Goal: Obtain resource: Obtain resource

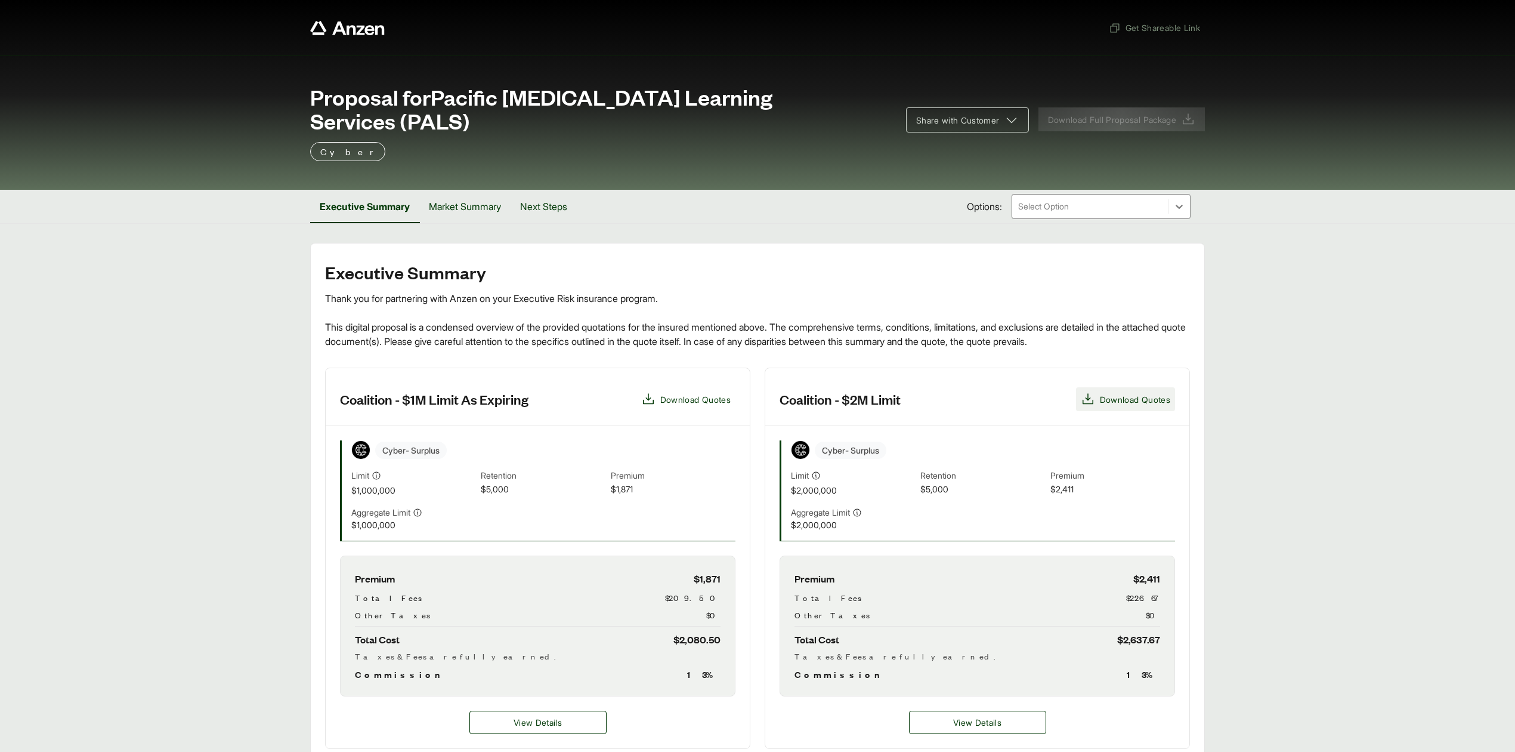
click at [1137, 393] on span "Download Quotes" at bounding box center [1135, 399] width 70 height 13
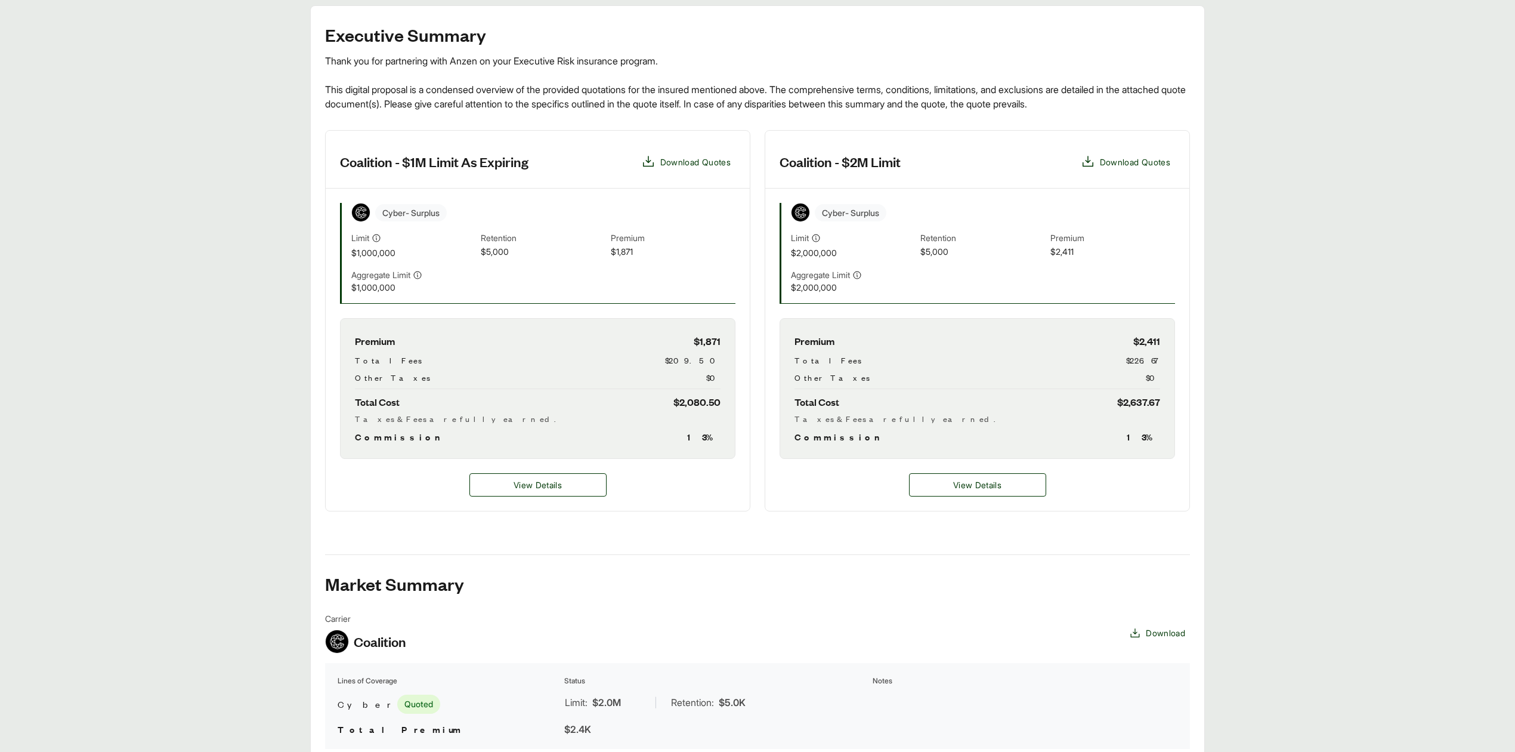
scroll to position [239, 0]
click at [943, 472] on button "View Details" at bounding box center [977, 483] width 137 height 23
click at [966, 477] on span "View Details" at bounding box center [977, 483] width 48 height 13
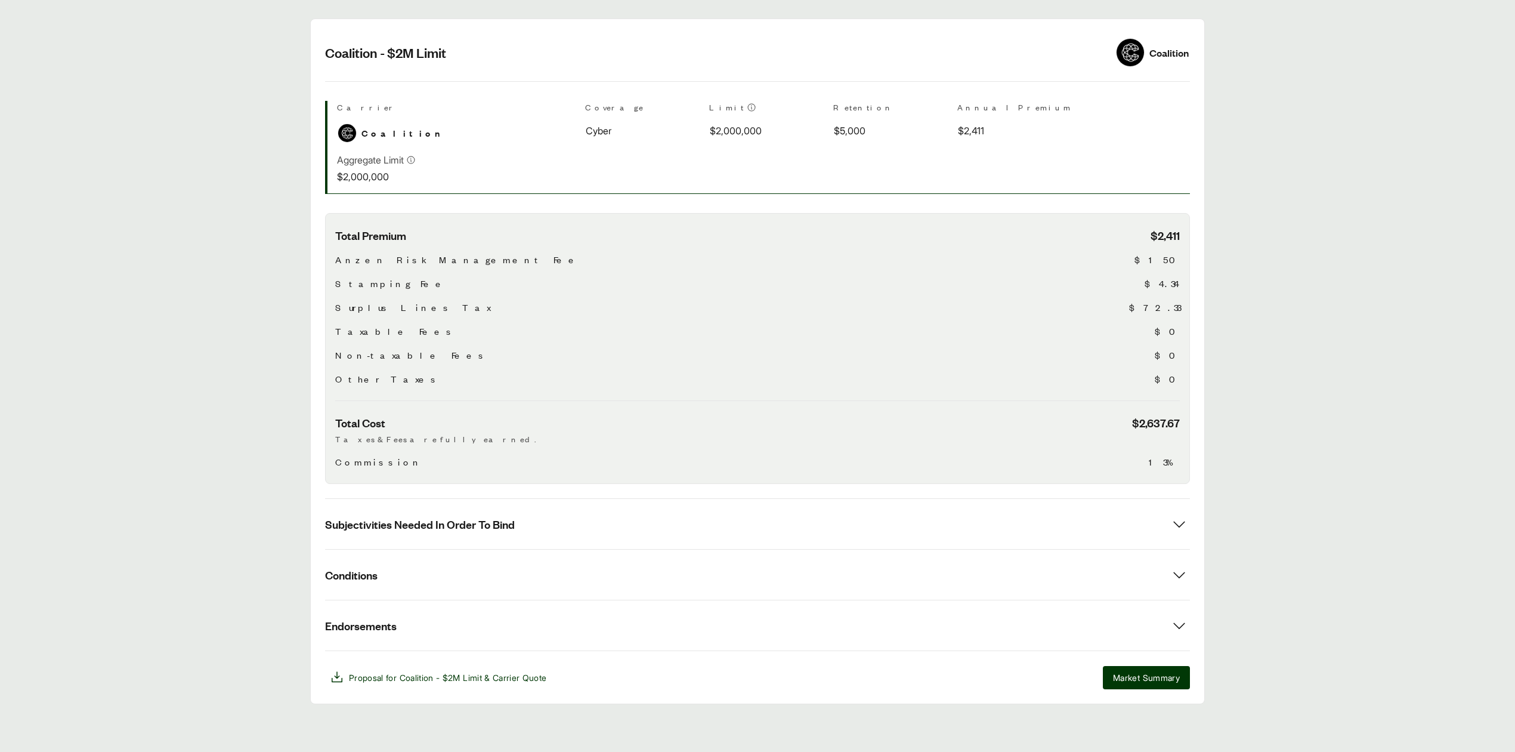
scroll to position [204, 0]
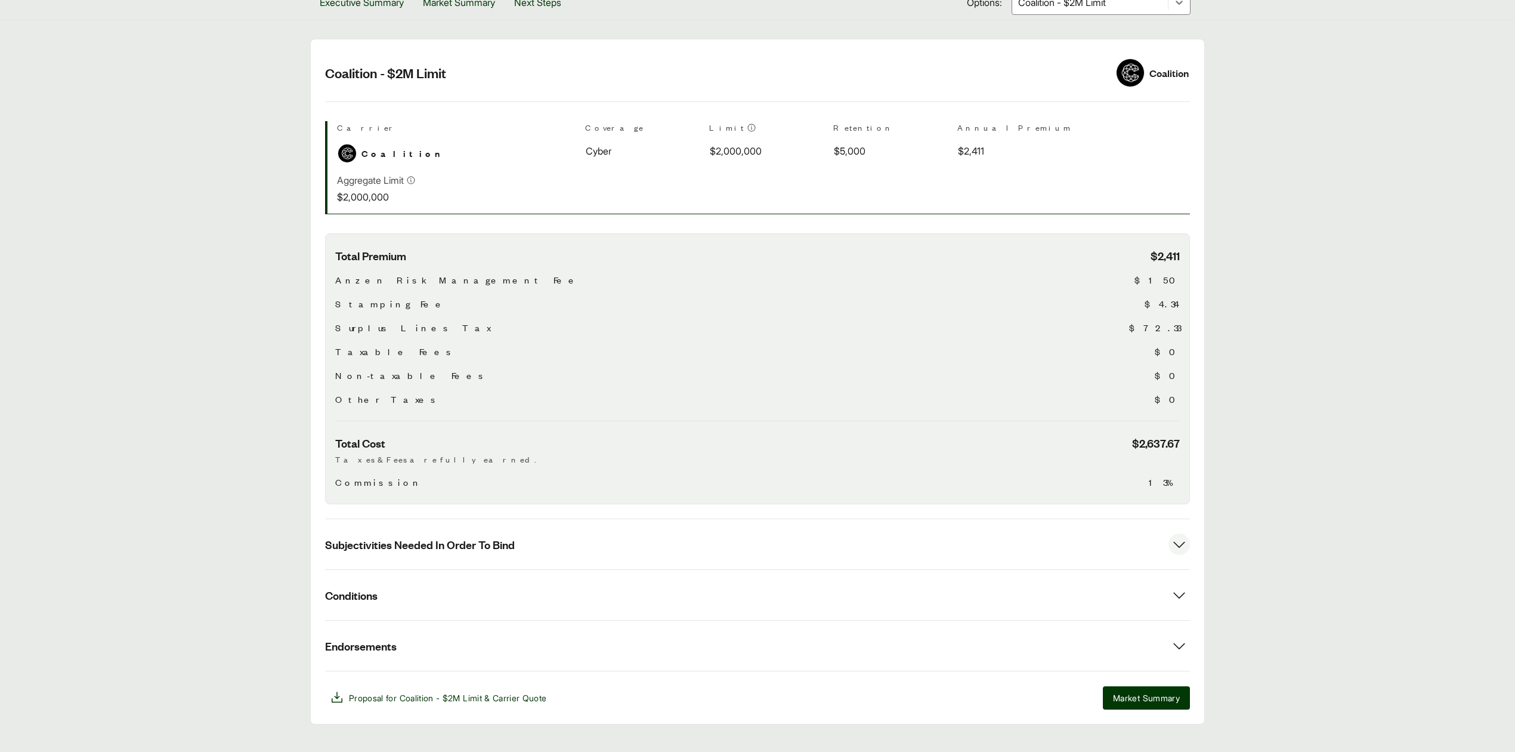
click at [452, 537] on span "Subjectivities Needed In Order To Bind" at bounding box center [420, 544] width 190 height 15
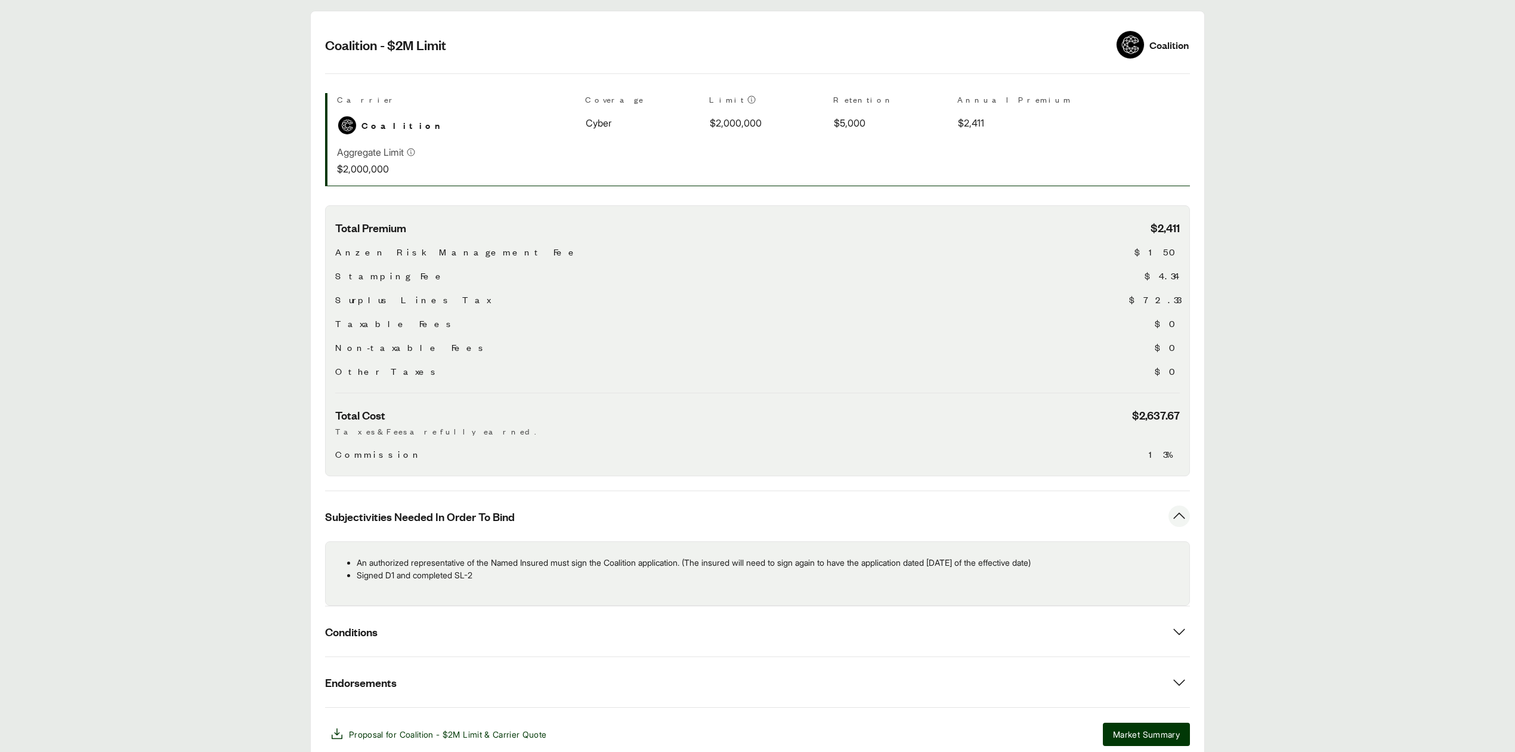
scroll to position [270, 0]
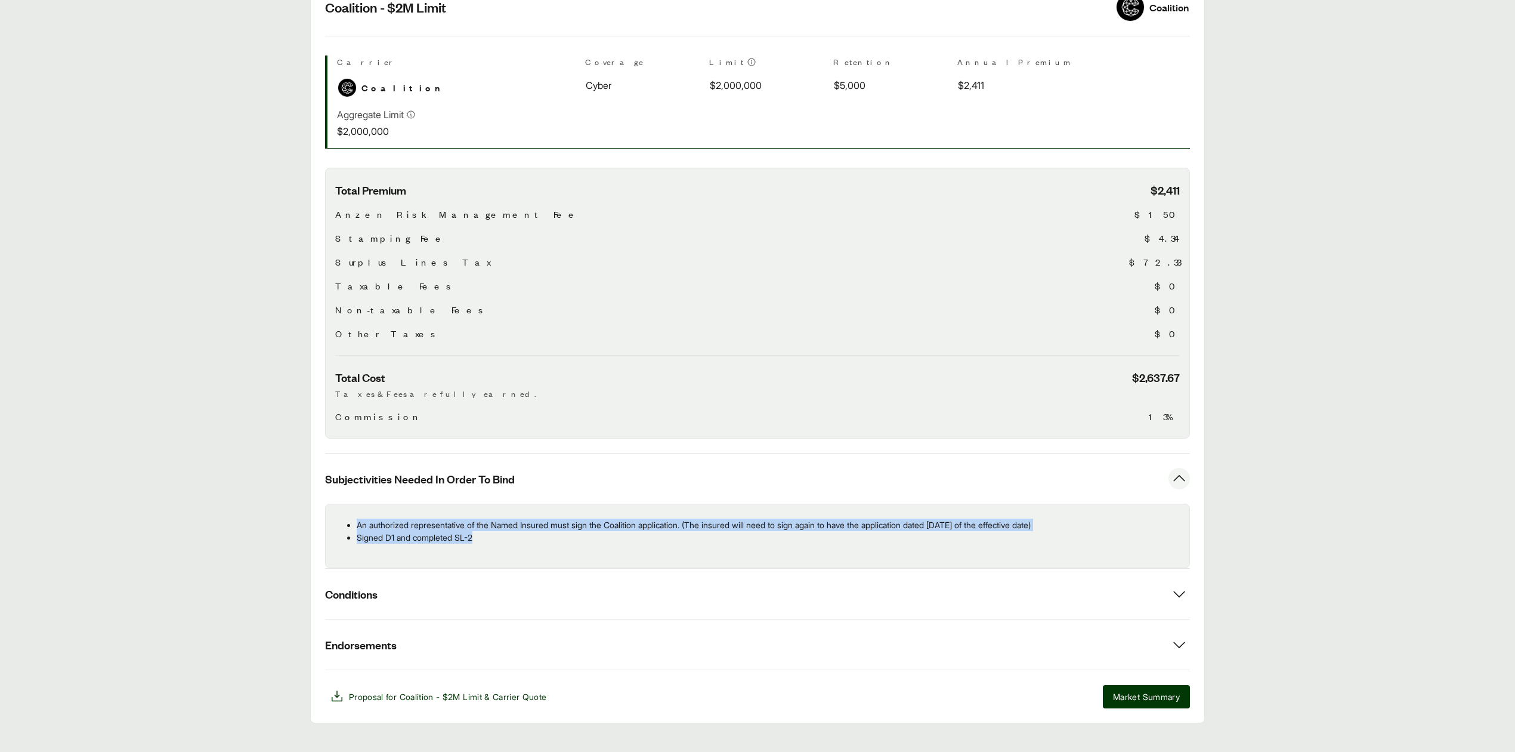
drag, startPoint x: 438, startPoint y: 520, endPoint x: 353, endPoint y: 502, distance: 86.6
click at [353, 518] on ul "An authorized representative of the Named Insured must sign the Coalition appli…" at bounding box center [757, 530] width 845 height 25
copy ul "An authorized representative of the Named Insured must sign the Coalition appli…"
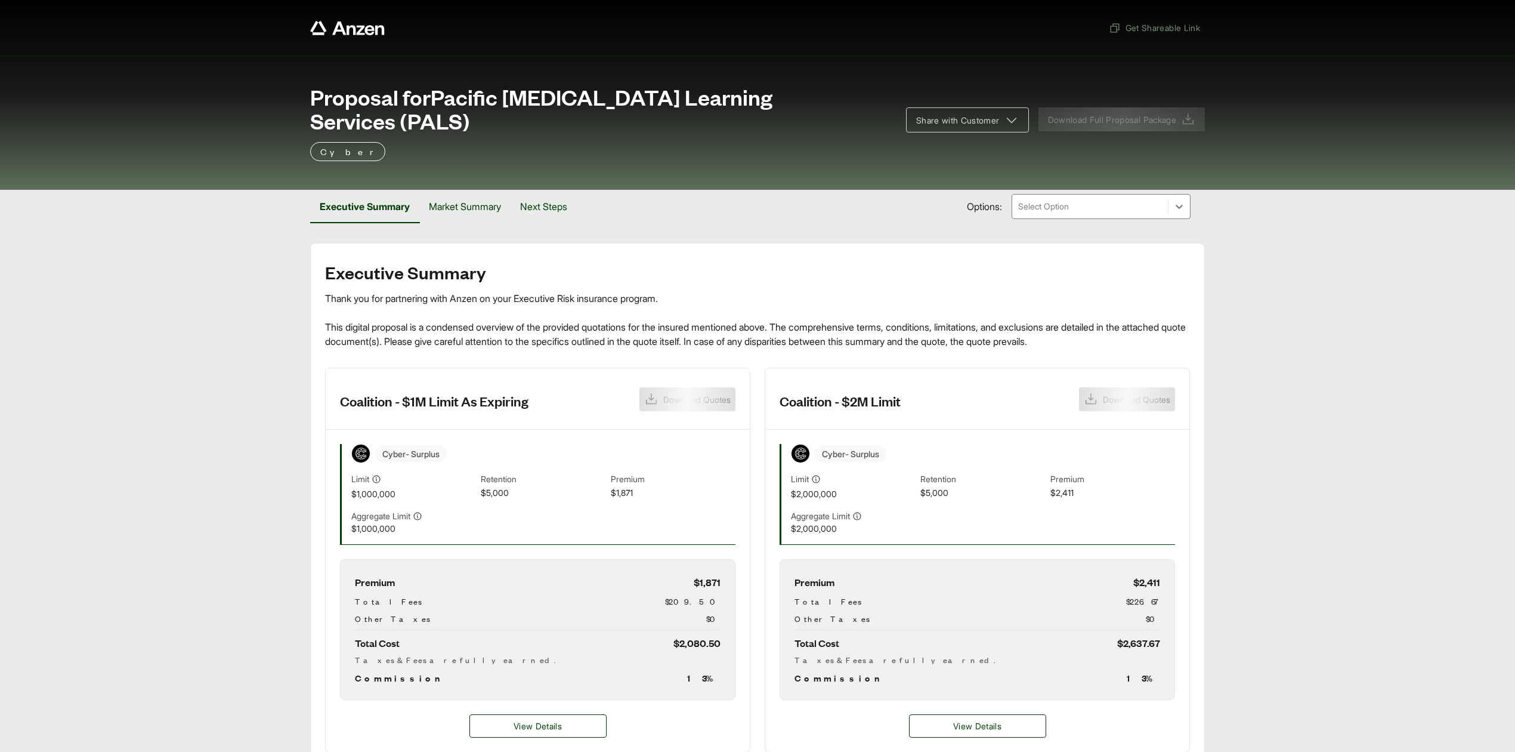
click at [950, 483] on div "Cyber - Surplus Limit $2,000,000 Retention $5,000 Premium $2,411 Aggregate Limi…" at bounding box center [977, 494] width 395 height 101
click at [976, 719] on span "View Details" at bounding box center [977, 725] width 48 height 13
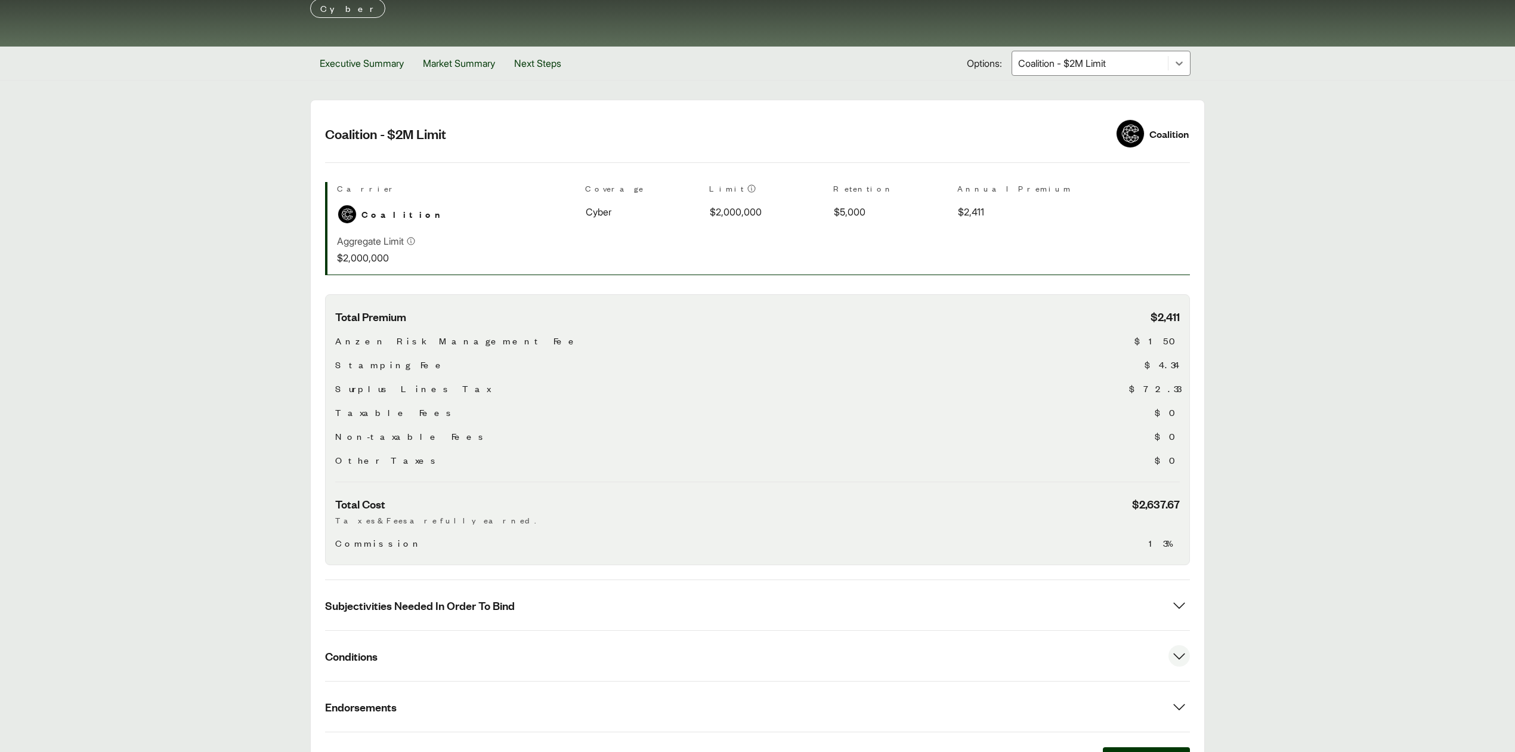
scroll to position [204, 0]
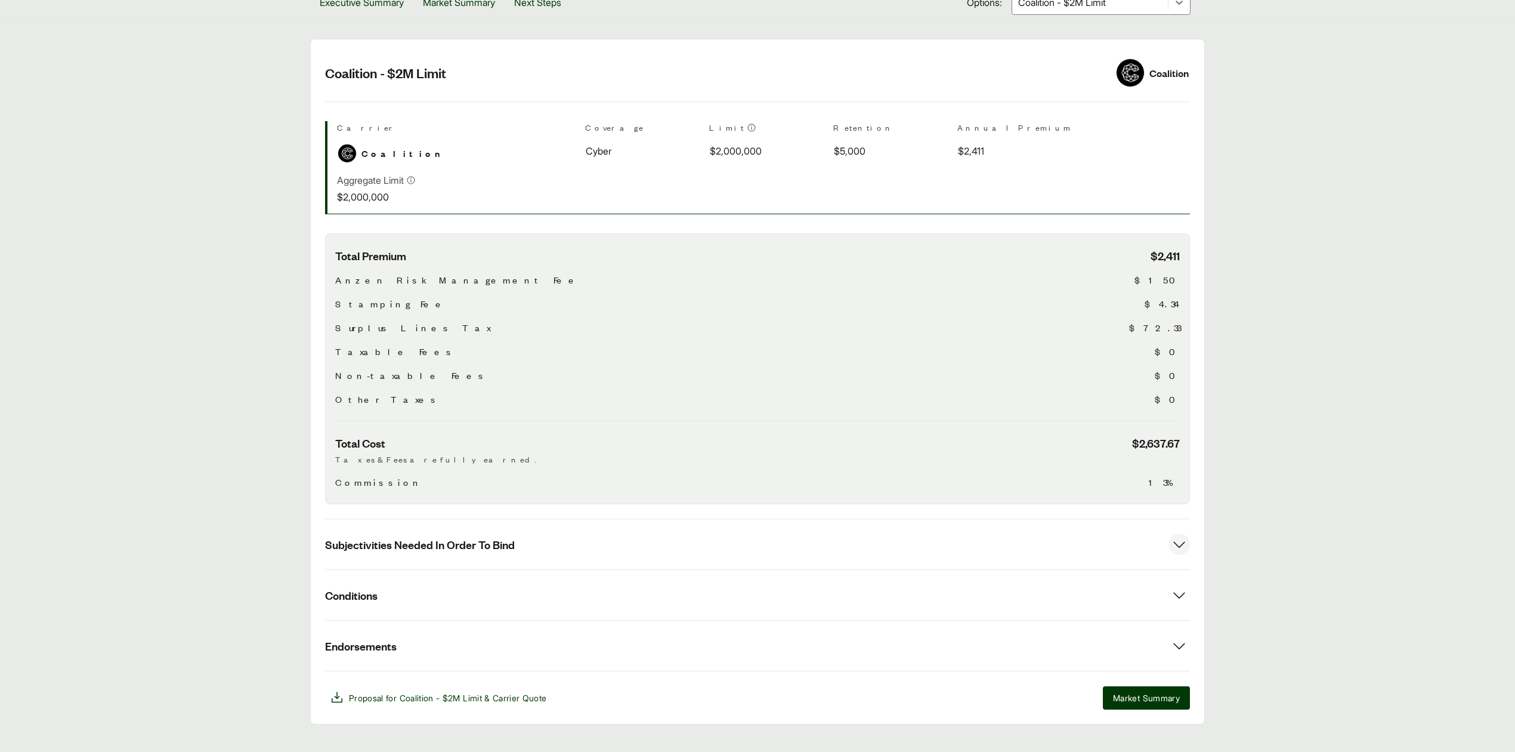
click at [554, 519] on button "Subjectivities Needed In Order To Bind" at bounding box center [757, 544] width 865 height 50
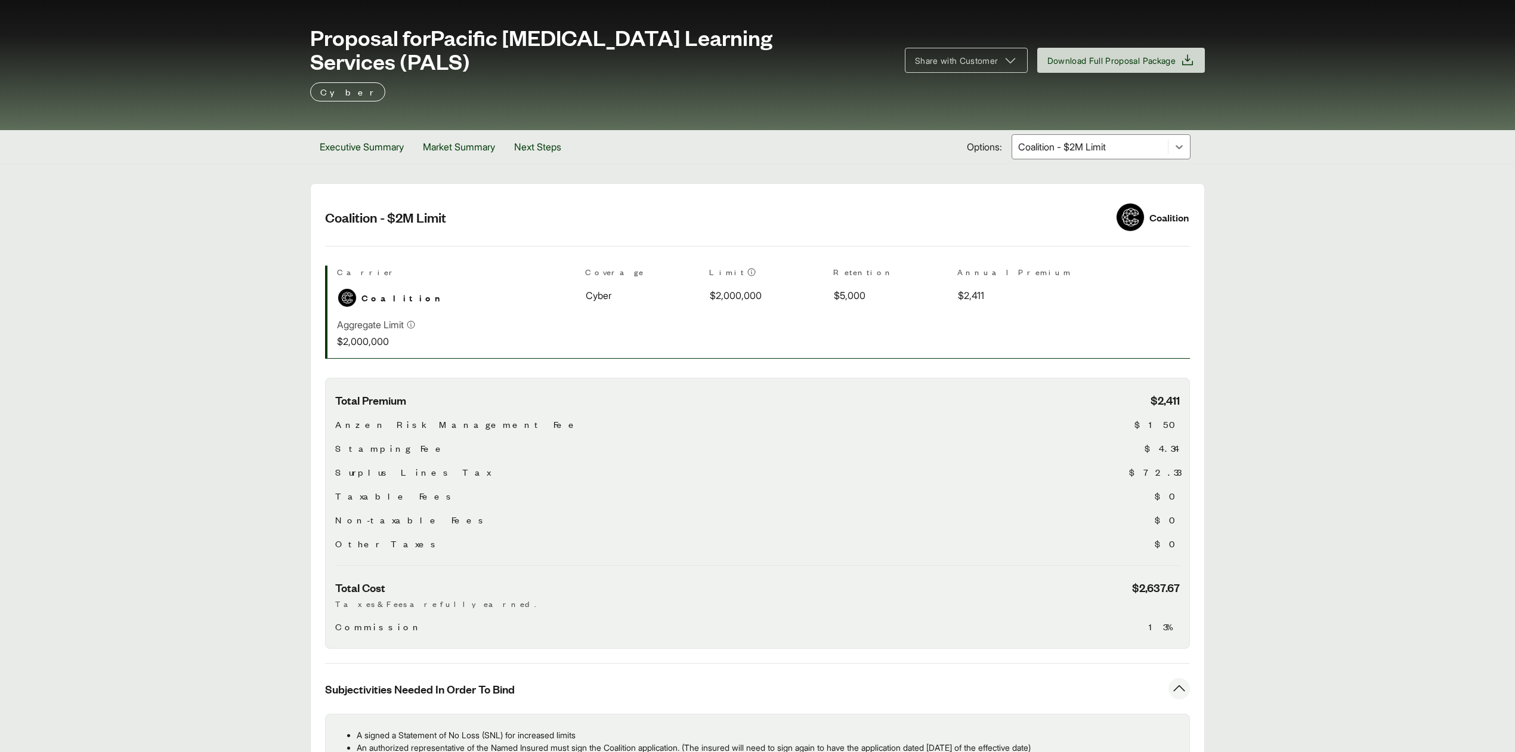
scroll to position [0, 0]
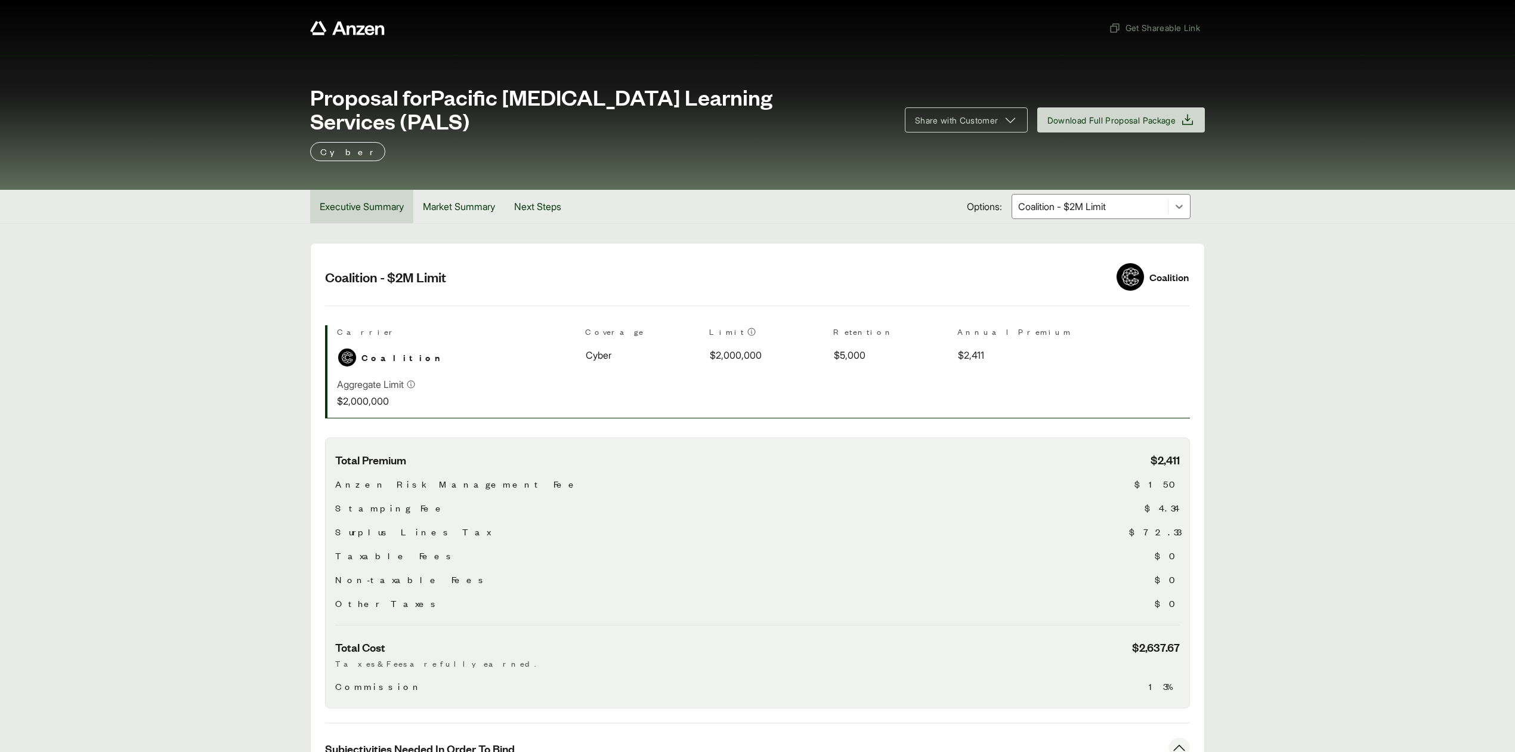
click at [368, 190] on button "Executive Summary" at bounding box center [361, 206] width 103 height 33
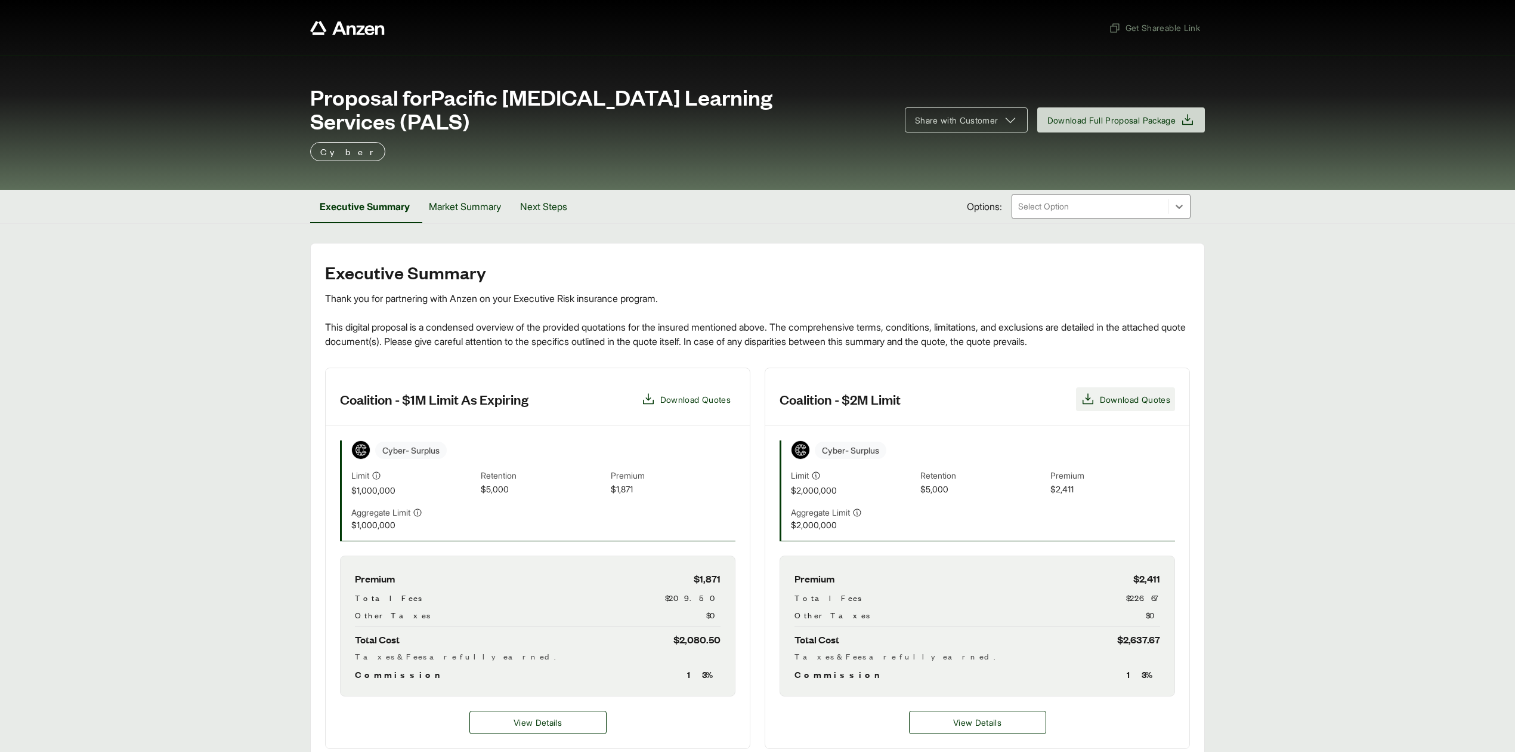
click at [1124, 393] on span "Download Quotes" at bounding box center [1135, 399] width 70 height 13
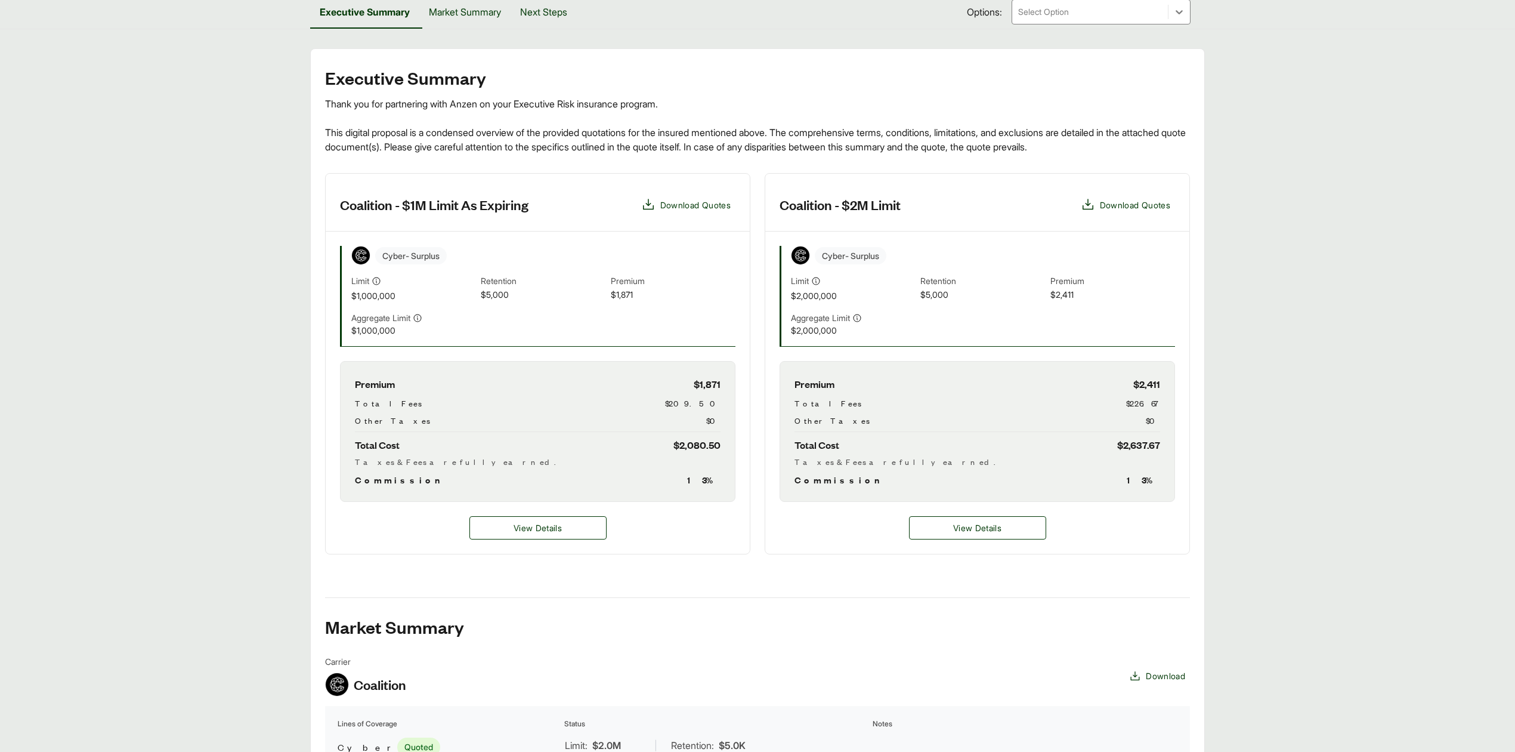
scroll to position [277, 0]
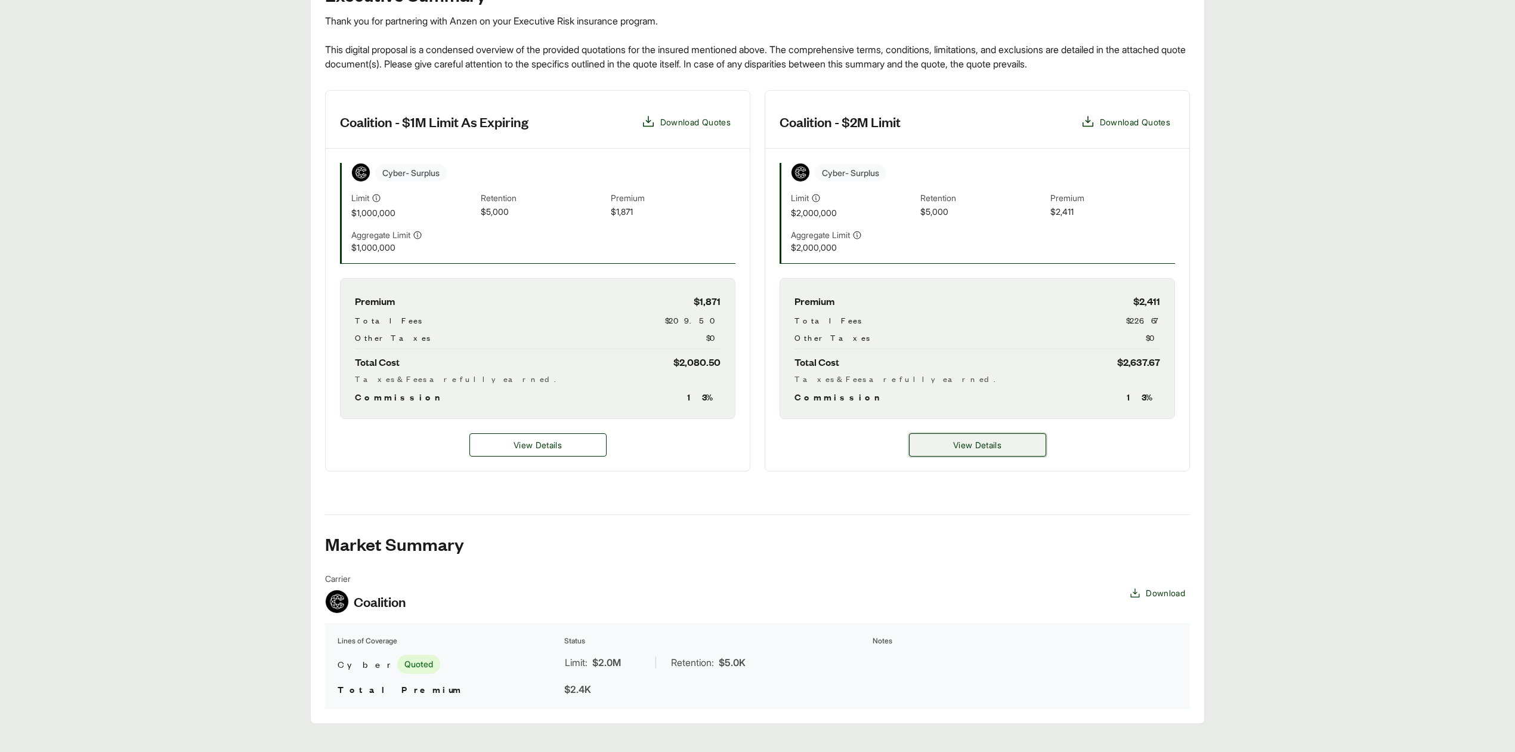
click at [931, 433] on button "View Details" at bounding box center [977, 444] width 137 height 23
click at [1017, 433] on button "View Details" at bounding box center [977, 444] width 137 height 23
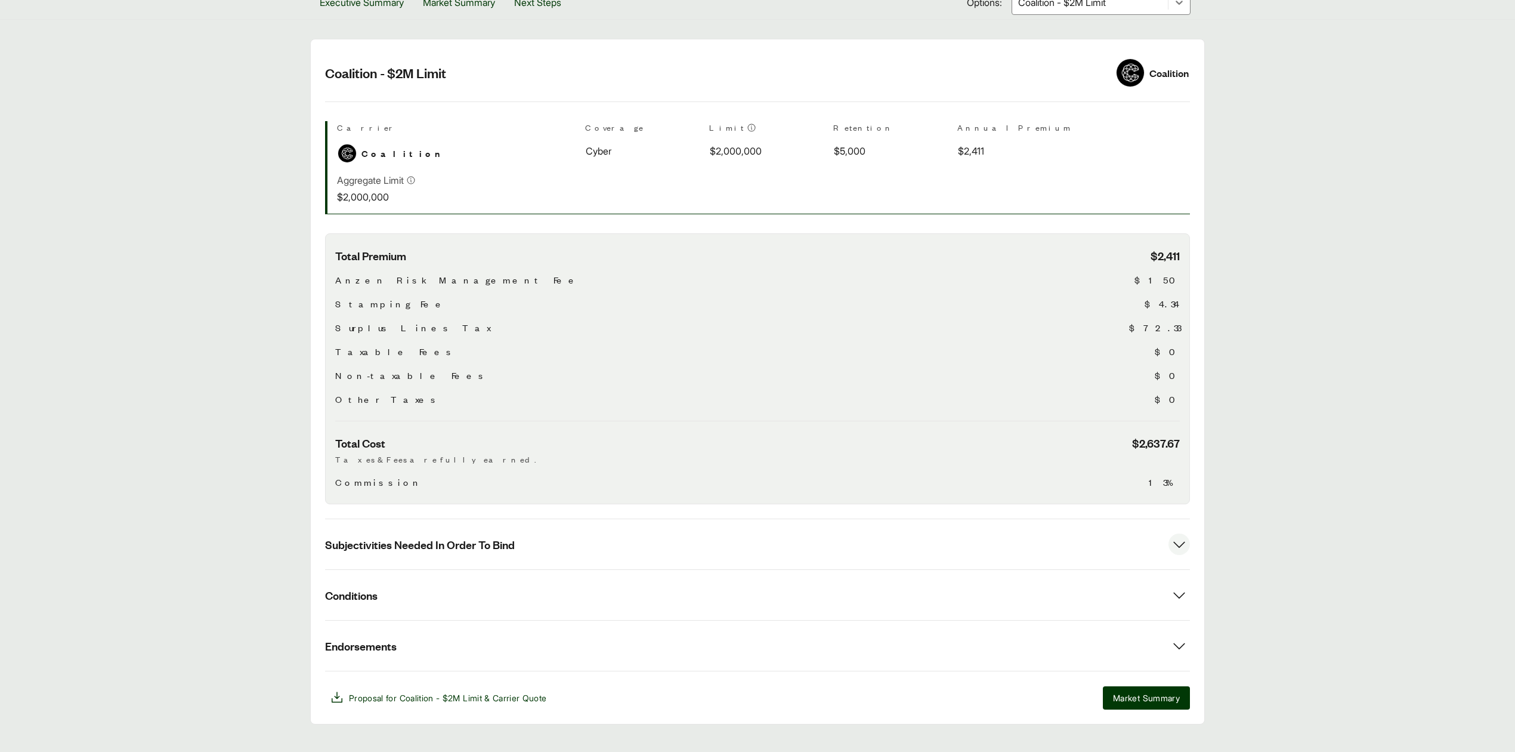
click at [468, 537] on span "Subjectivities Needed In Order To Bind" at bounding box center [420, 544] width 190 height 15
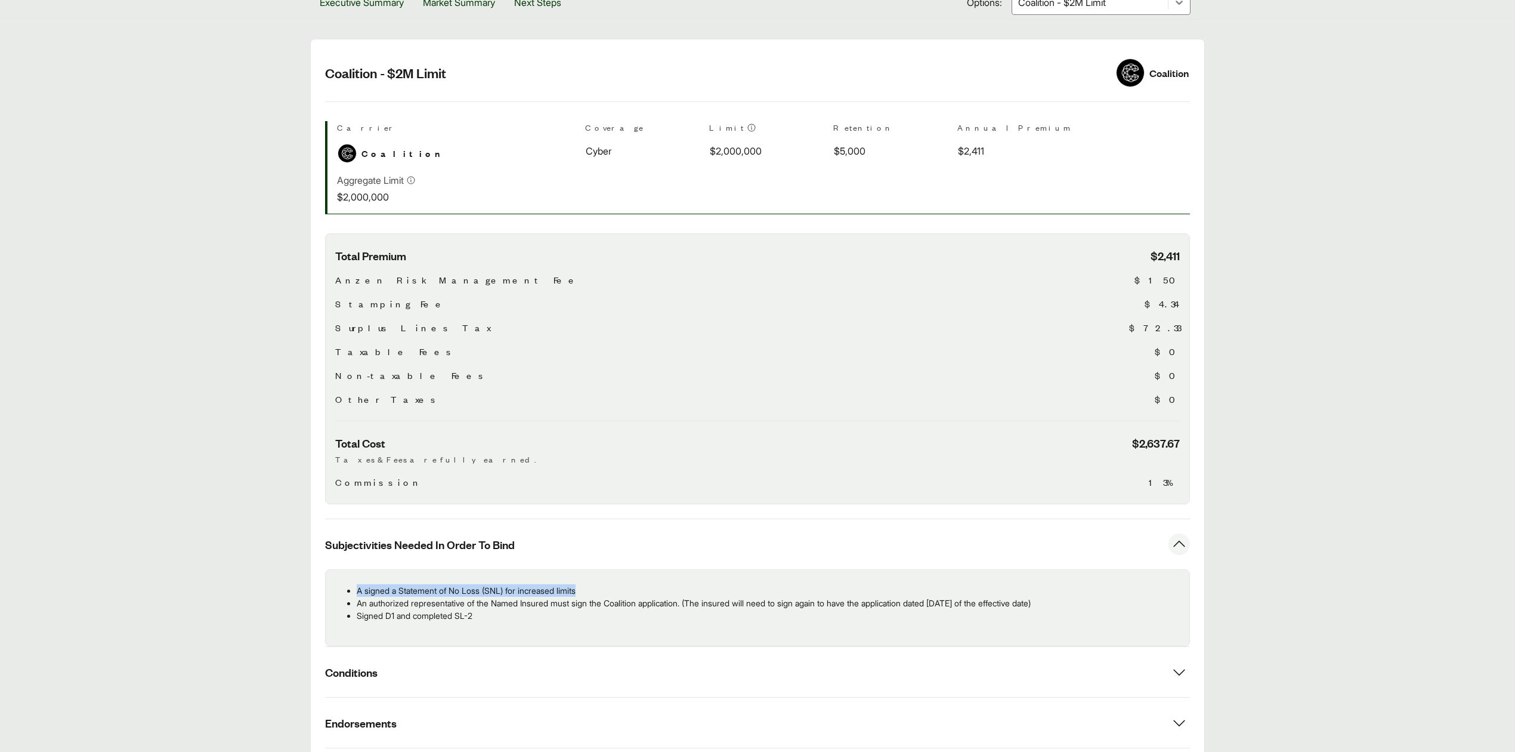
drag, startPoint x: 354, startPoint y: 570, endPoint x: 597, endPoint y: 565, distance: 242.8
click at [597, 584] on ul "A signed a Statement of No Loss (SNL) for increased limits An authorized repres…" at bounding box center [757, 603] width 845 height 38
copy p "A signed a Statement of No Loss (SNL) for increased limits"
